Goal: Transaction & Acquisition: Purchase product/service

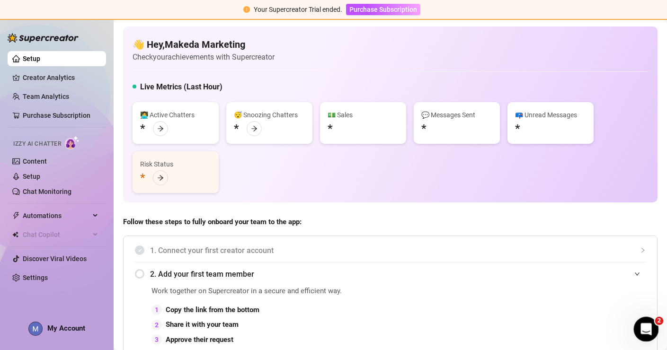
click at [647, 328] on icon "Open Intercom Messenger" at bounding box center [645, 329] width 16 height 16
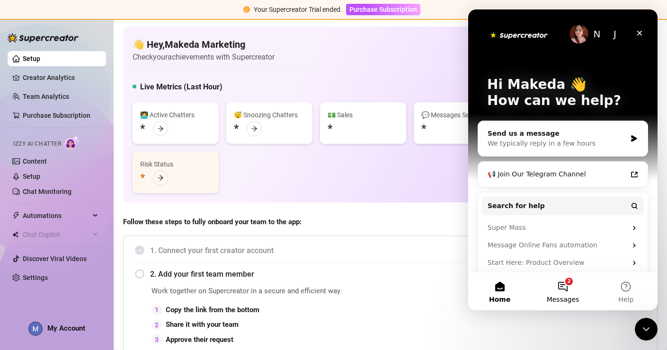
click at [566, 282] on button "2 Messages" at bounding box center [562, 292] width 63 height 38
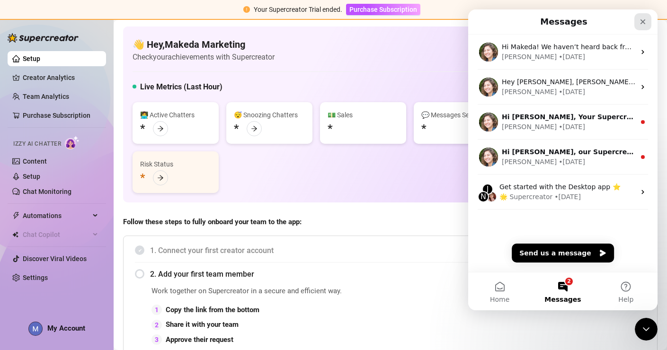
click at [645, 20] on icon "Close" at bounding box center [643, 22] width 8 height 8
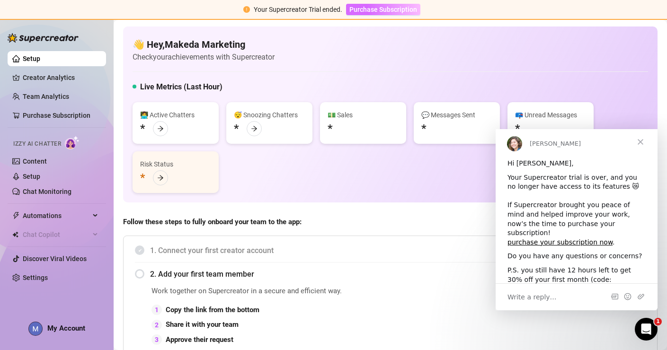
click at [414, 11] on span "Purchase Subscription" at bounding box center [383, 10] width 68 height 8
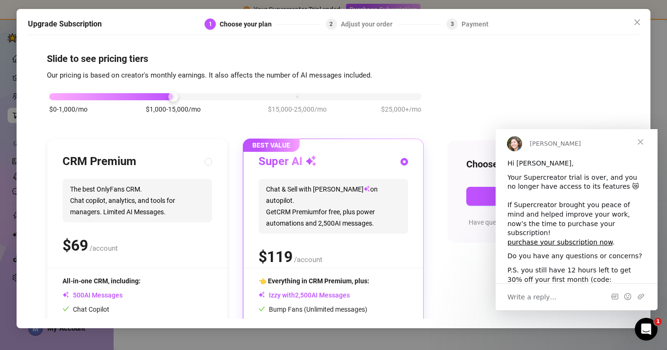
click at [644, 145] on span "Close" at bounding box center [641, 142] width 34 height 34
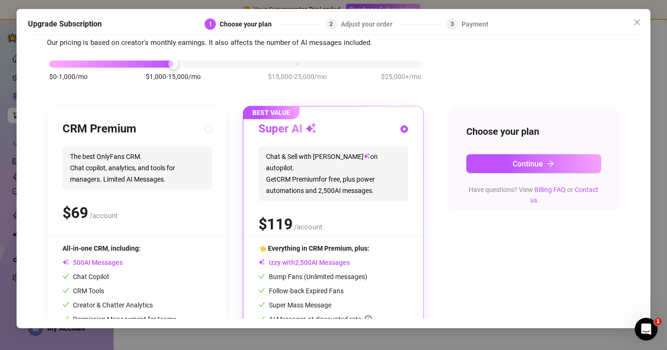
scroll to position [36, 0]
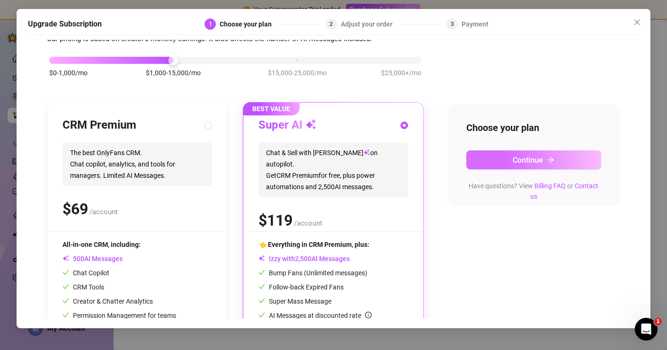
click at [572, 162] on button "Continue" at bounding box center [533, 160] width 135 height 19
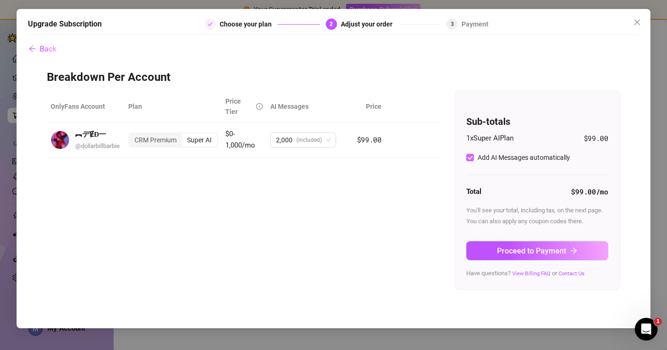
scroll to position [0, 0]
click at [567, 245] on button "Proceed to Payment" at bounding box center [537, 250] width 142 height 19
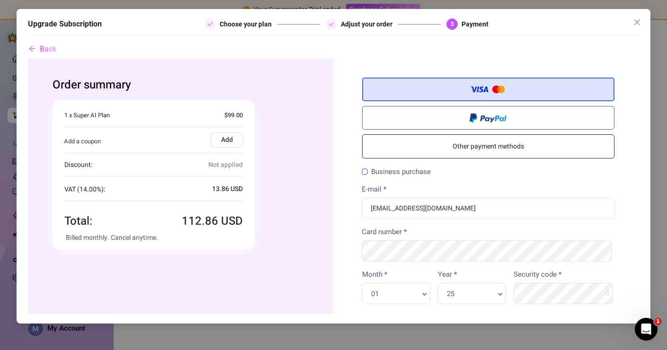
click at [235, 137] on label "Add" at bounding box center [227, 139] width 33 height 15
click at [28, 58] on input "Add" at bounding box center [28, 58] width 0 height 0
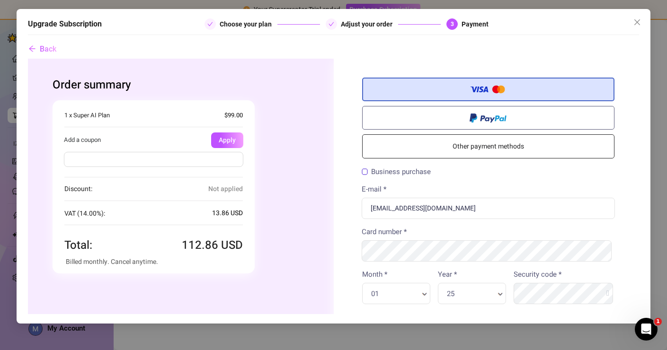
click at [205, 160] on input "text" at bounding box center [153, 159] width 179 height 15
type input "THANKYOUF1"
click at [232, 134] on button "Apply" at bounding box center [227, 140] width 32 height 16
